Goal: Task Accomplishment & Management: Manage account settings

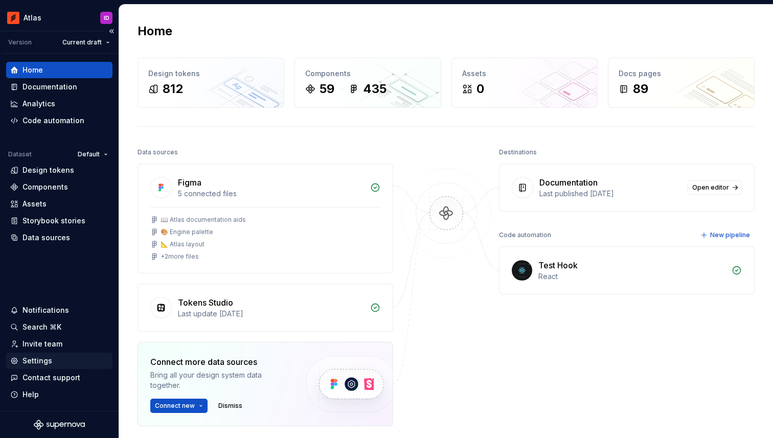
click at [46, 365] on div "Settings" at bounding box center [37, 361] width 30 height 10
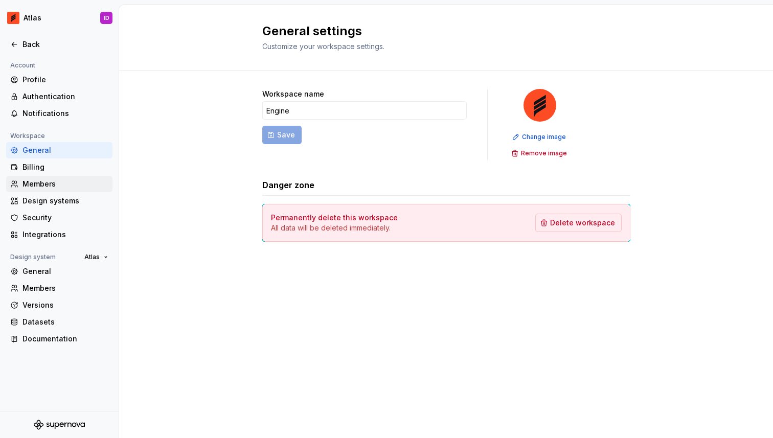
click at [49, 179] on div "Members" at bounding box center [65, 184] width 86 height 10
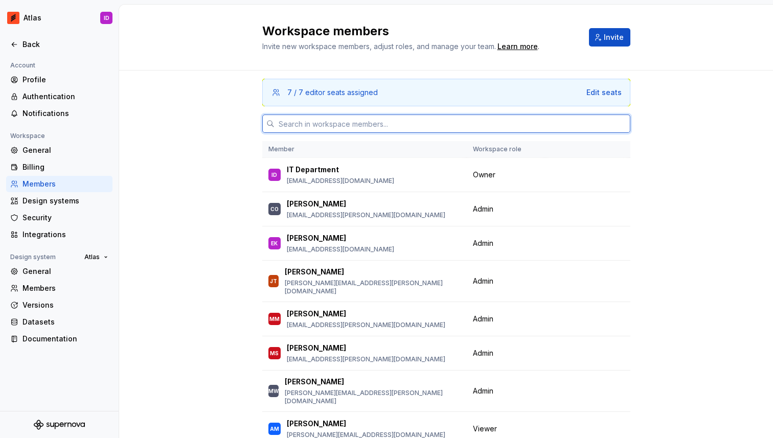
click at [300, 128] on input "text" at bounding box center [452, 123] width 356 height 18
paste input "[PERSON_NAME][EMAIL_ADDRESS][DOMAIN_NAME]"
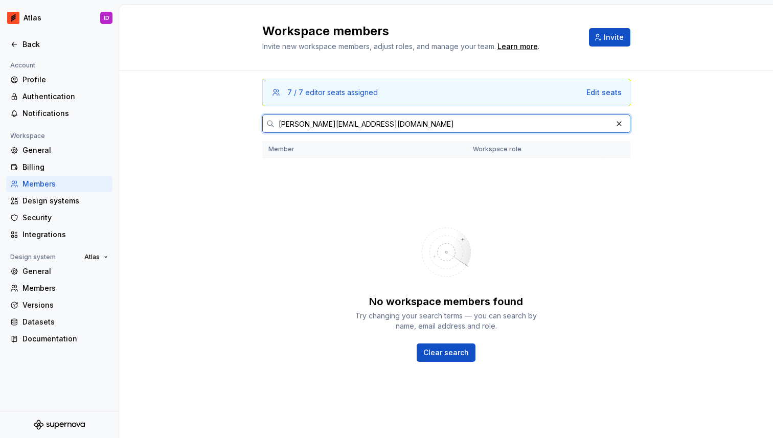
type input "[PERSON_NAME][EMAIL_ADDRESS][DOMAIN_NAME]"
